Goal: Task Accomplishment & Management: Manage account settings

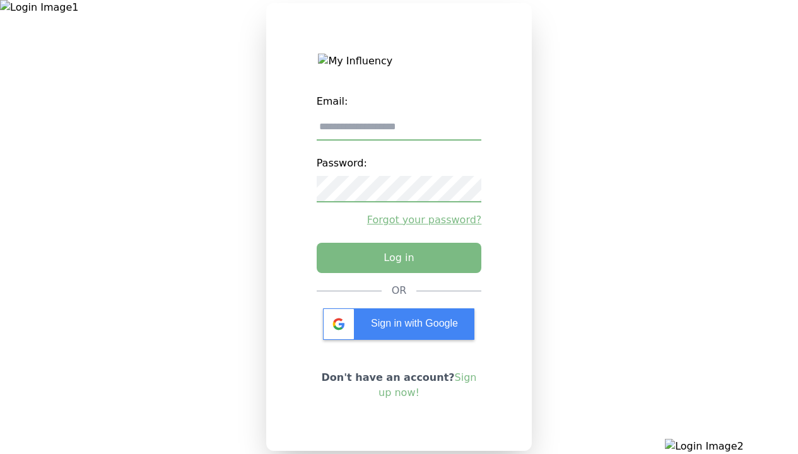
click at [398, 132] on input "email" at bounding box center [398, 127] width 165 height 26
type input "**********"
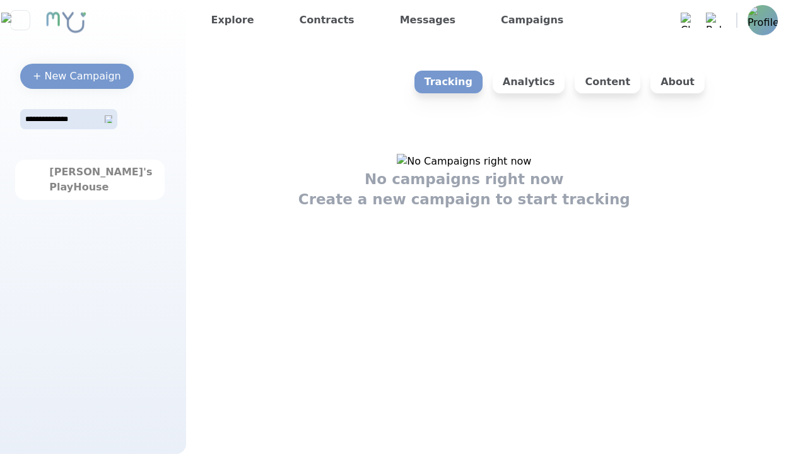
click at [769, 21] on img at bounding box center [762, 20] width 30 height 30
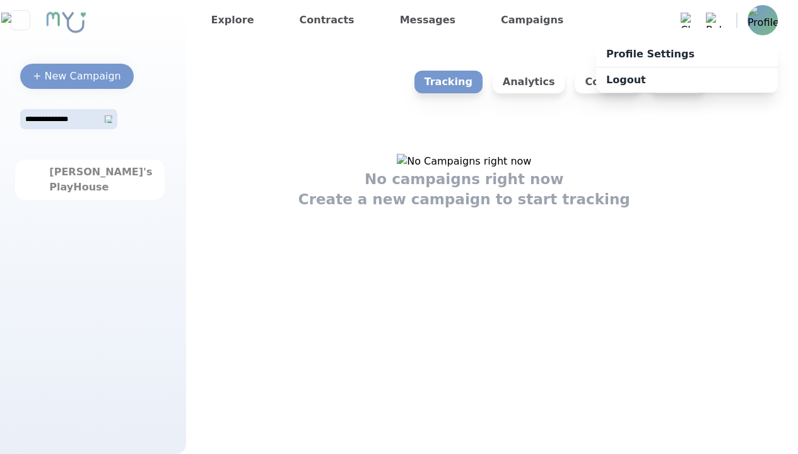
drag, startPoint x: 357, startPoint y: 4, endPoint x: 364, endPoint y: 5, distance: 7.7
click at [357, 4] on x-pw-glass at bounding box center [399, 227] width 798 height 454
click at [764, 24] on img at bounding box center [762, 20] width 30 height 30
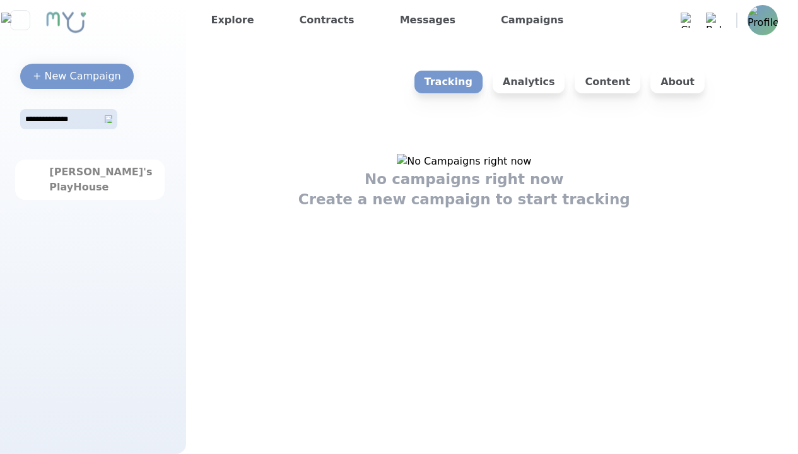
click at [363, 13] on x-pw-glass at bounding box center [399, 227] width 798 height 454
click at [765, 16] on img at bounding box center [762, 20] width 30 height 30
click at [762, 20] on img at bounding box center [762, 20] width 30 height 30
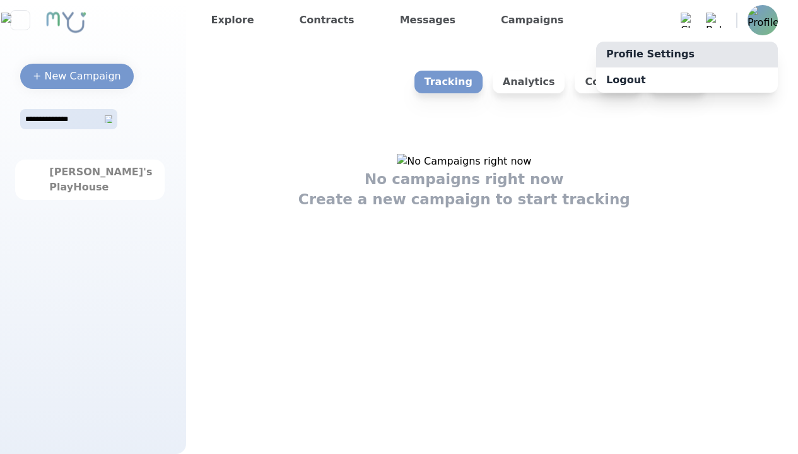
click at [731, 57] on link "Profile Settings" at bounding box center [687, 54] width 182 height 25
click at [687, 54] on link "Profile Settings" at bounding box center [687, 54] width 182 height 25
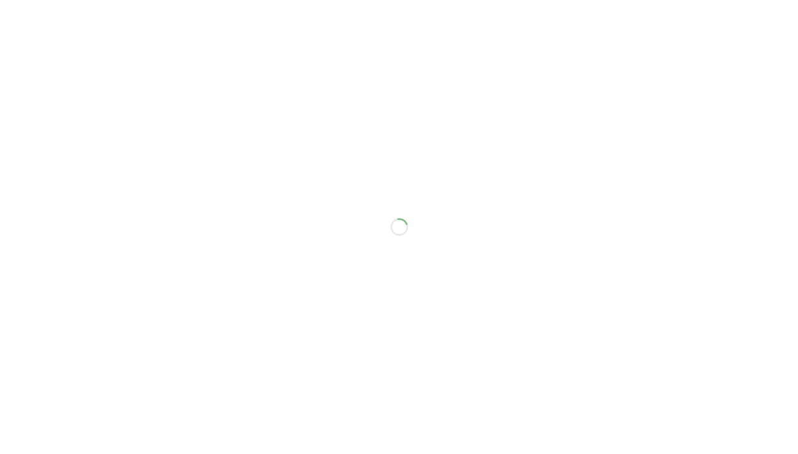
select select "*"
select select "**"
